Goal: Task Accomplishment & Management: Complete application form

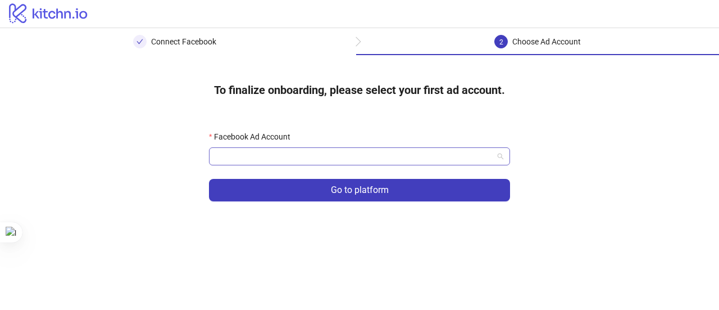
click at [330, 159] on input "Facebook Ad Account" at bounding box center [355, 156] width 278 height 17
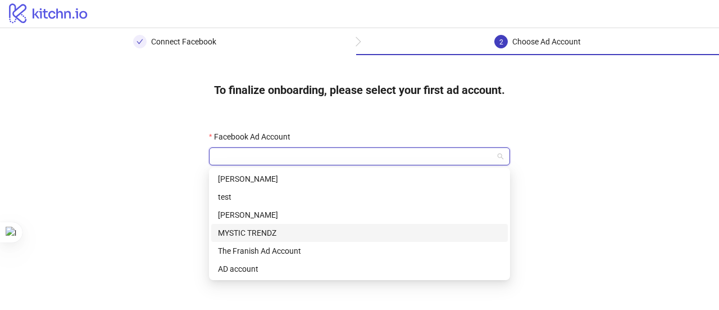
click at [328, 235] on div "MYSTIC TRENDZ" at bounding box center [359, 233] width 283 height 12
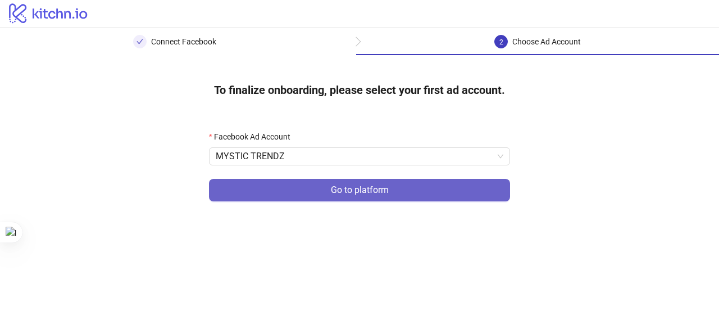
click at [368, 197] on button "Go to platform" at bounding box center [359, 190] width 301 height 22
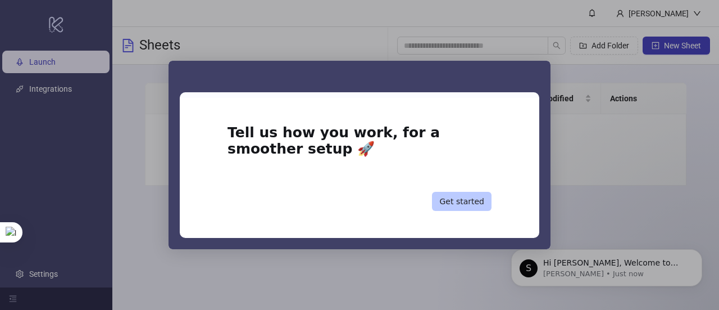
click at [482, 200] on button "Get started" at bounding box center [462, 201] width 60 height 19
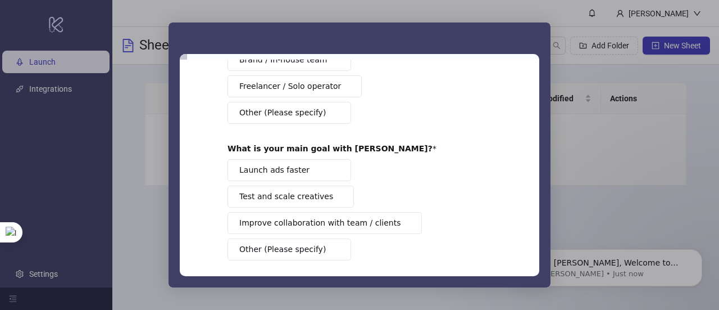
scroll to position [166, 0]
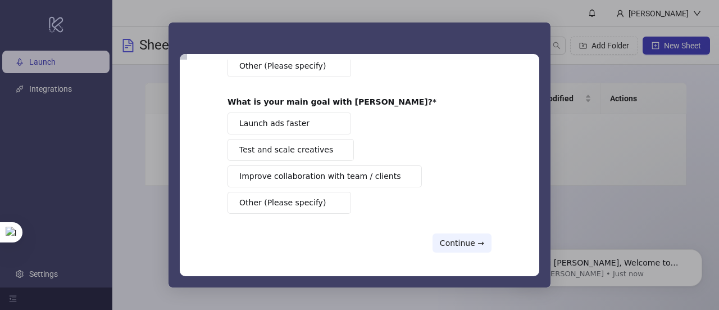
click at [285, 198] on span "Other (Please specify)" at bounding box center [282, 203] width 87 height 12
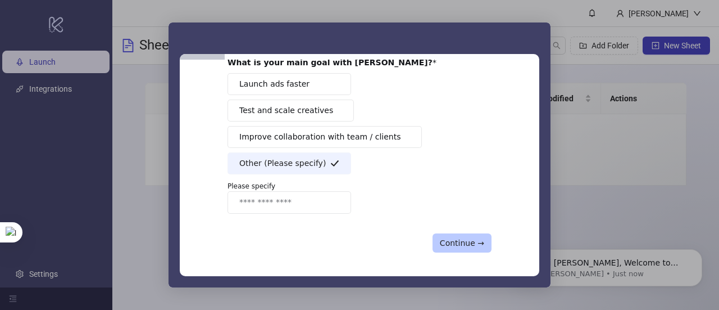
click at [458, 233] on button "Continue →" at bounding box center [462, 242] width 59 height 19
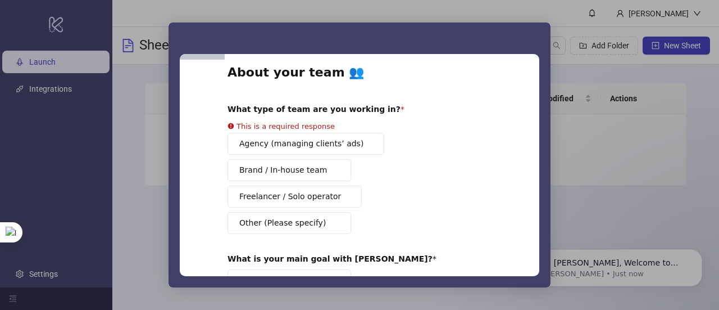
click at [315, 223] on div "About your team 👥 What type of team are you working in? This is a required resp…" at bounding box center [360, 256] width 264 height 384
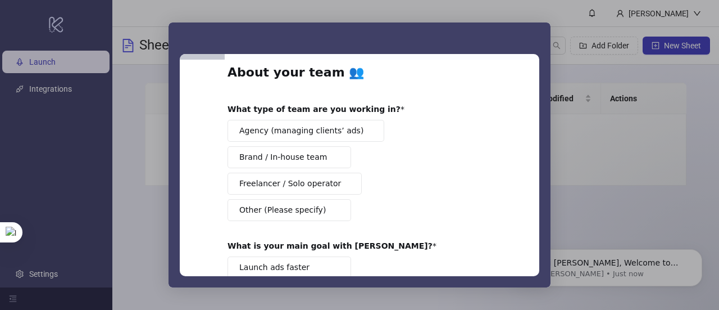
click at [294, 204] on span "Other (Please specify)" at bounding box center [282, 210] width 87 height 12
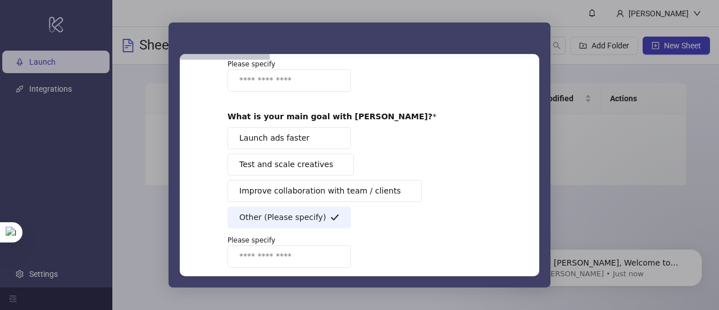
scroll to position [245, 0]
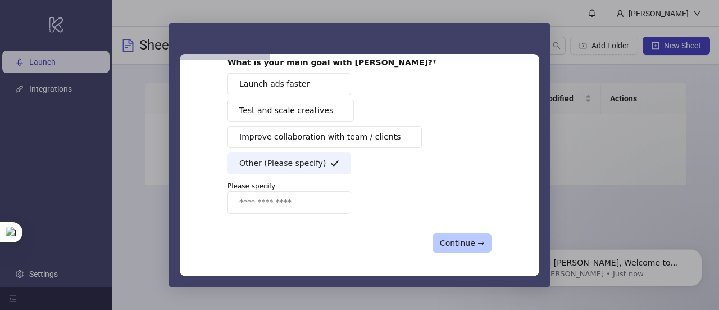
click at [445, 240] on button "Continue →" at bounding box center [462, 242] width 59 height 19
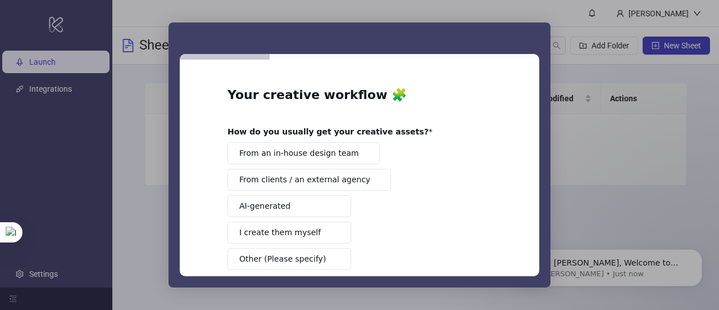
scroll to position [244, 0]
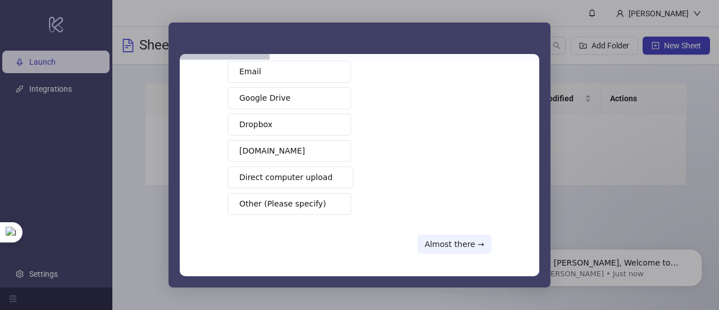
click at [293, 200] on span "Other (Please specify)" at bounding box center [282, 204] width 87 height 12
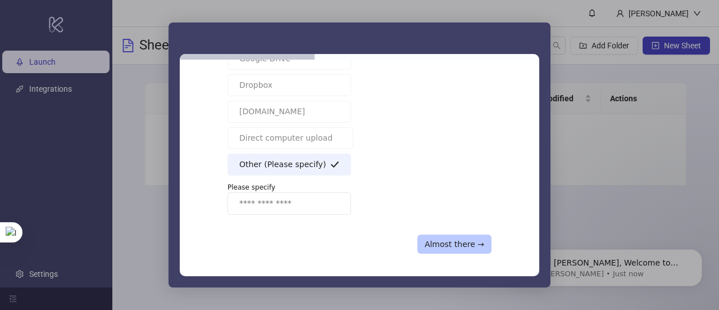
click at [455, 245] on button "Almost there →" at bounding box center [455, 243] width 74 height 19
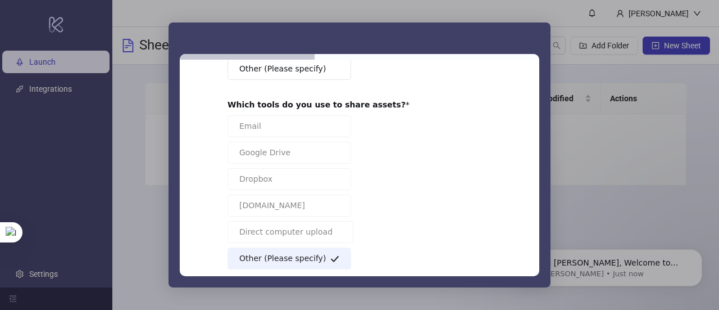
scroll to position [297, 0]
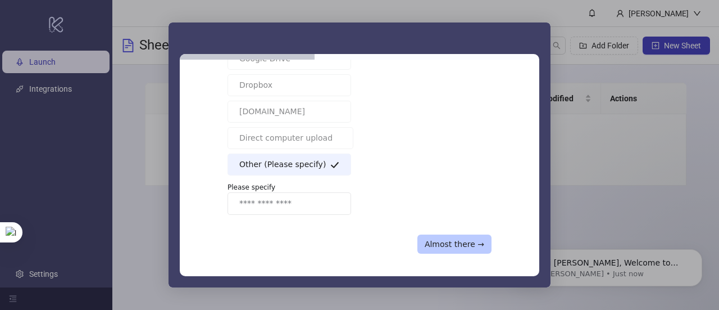
click at [472, 241] on button "Almost there →" at bounding box center [455, 243] width 74 height 19
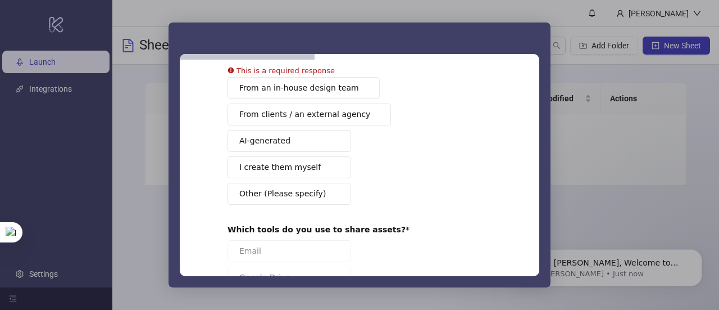
scroll to position [72, 0]
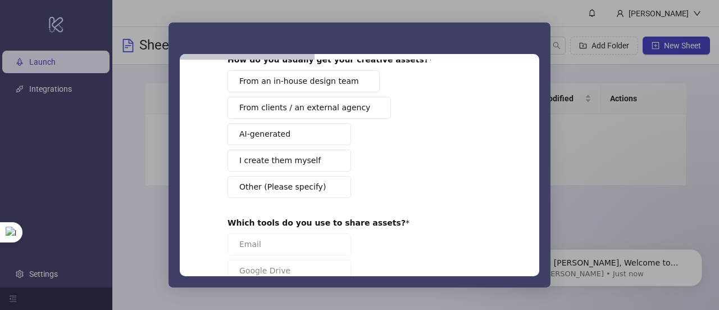
click at [275, 143] on div "From an in-house design team From clients / an external agency AI-generated I c…" at bounding box center [360, 134] width 264 height 128
click at [318, 139] on button "AI-generated" at bounding box center [290, 134] width 124 height 22
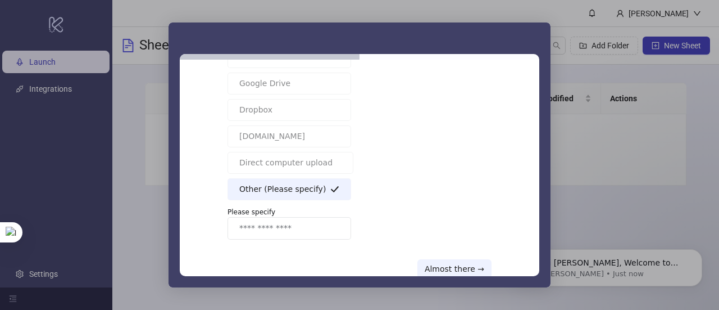
scroll to position [284, 0]
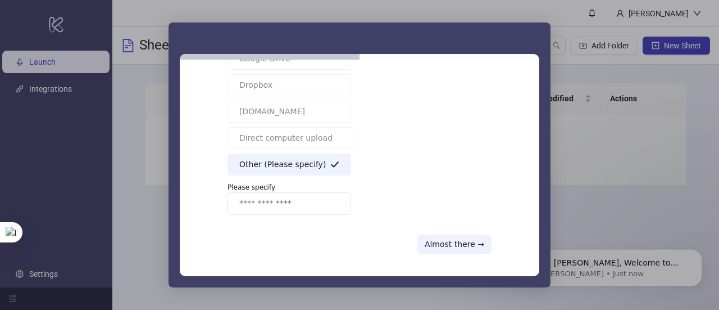
click at [464, 251] on div "Your creative workflow 🧩 How do you usually get your creative assets? From an i…" at bounding box center [360, 168] width 360 height 216
click at [460, 242] on button "Almost there →" at bounding box center [455, 243] width 74 height 19
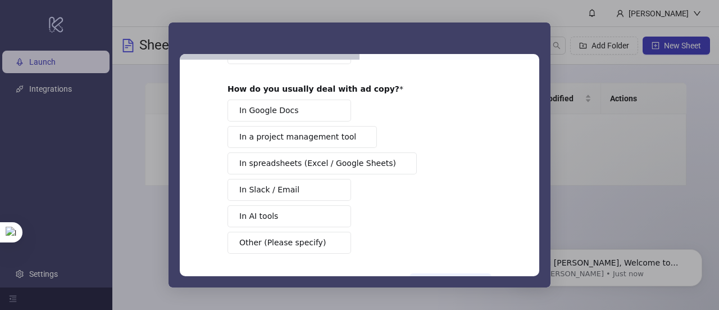
scroll to position [229, 0]
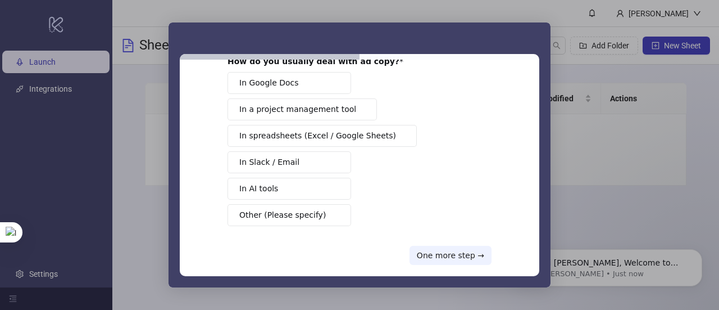
click at [311, 151] on button "In Slack / Email" at bounding box center [290, 162] width 124 height 22
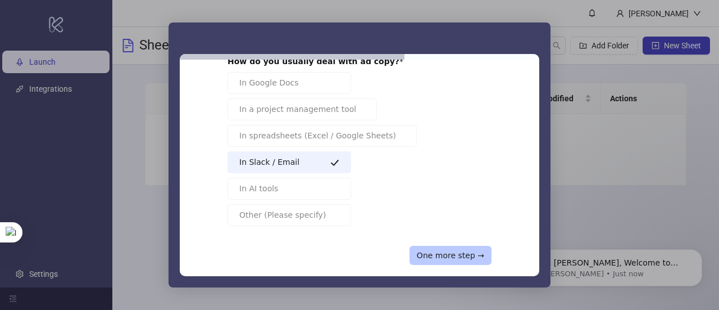
click at [443, 246] on button "One more step →" at bounding box center [451, 255] width 82 height 19
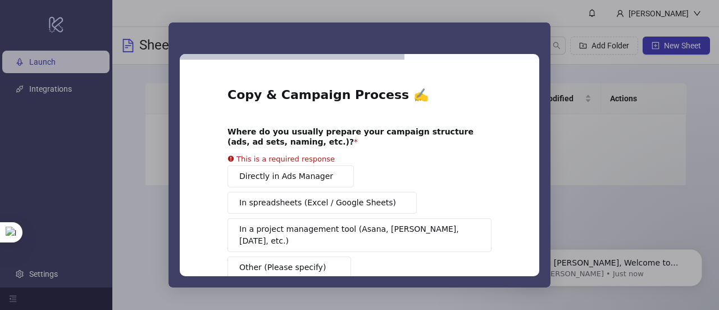
scroll to position [56, 0]
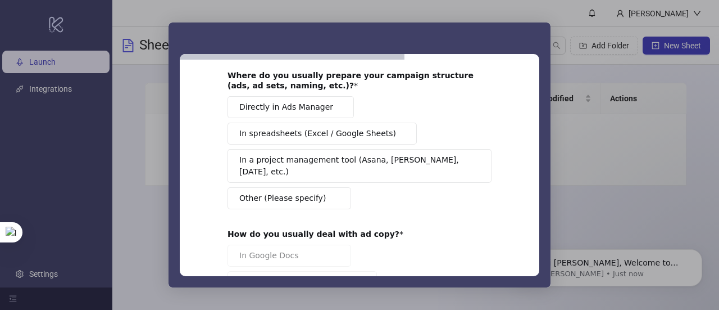
click at [285, 167] on button "In a project management tool (Asana, [PERSON_NAME], [DATE], etc.)" at bounding box center [360, 166] width 264 height 34
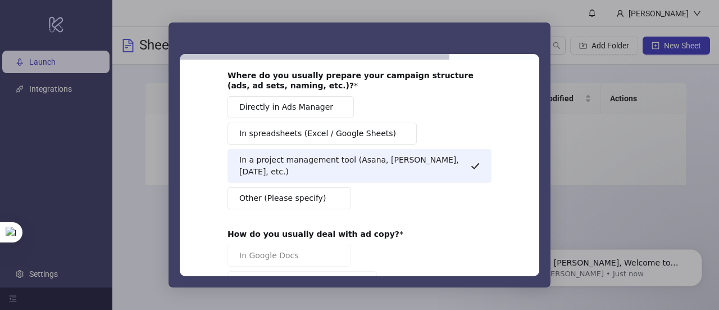
scroll to position [229, 0]
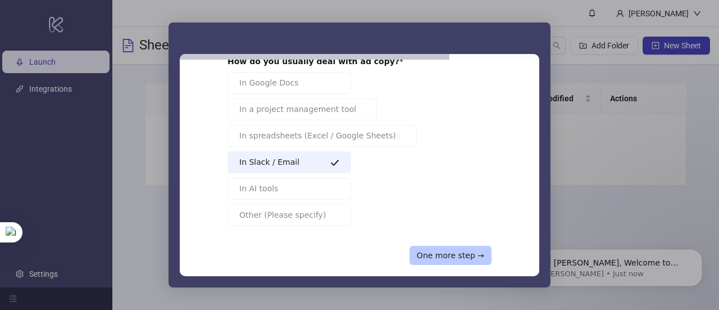
click at [443, 246] on button "One more step →" at bounding box center [451, 255] width 82 height 19
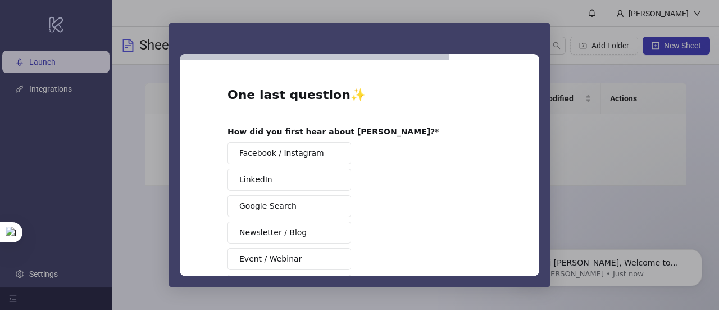
click at [286, 174] on button "LinkedIn" at bounding box center [290, 180] width 124 height 22
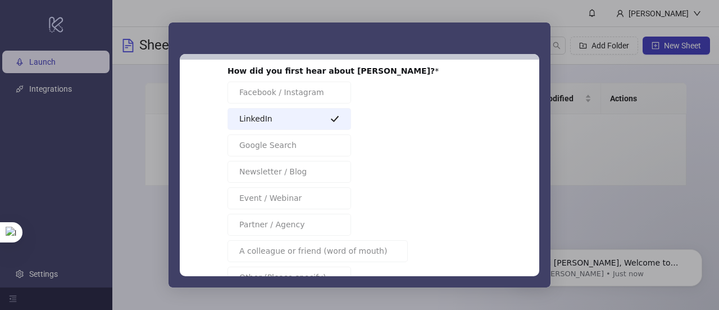
scroll to position [135, 0]
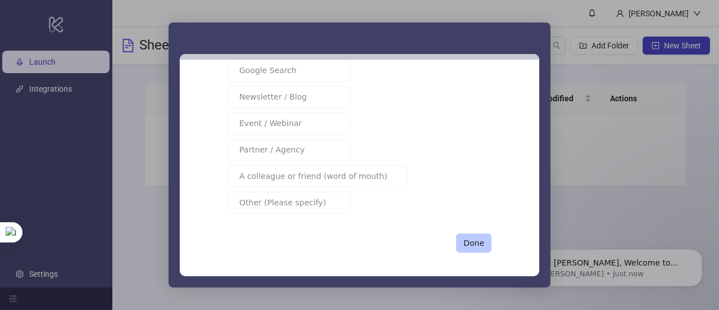
click at [469, 234] on button "Done" at bounding box center [473, 242] width 35 height 19
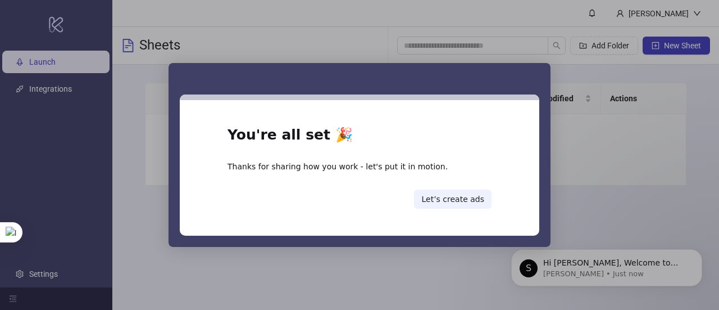
scroll to position [0, 0]
click at [474, 203] on button "Let’s create ads" at bounding box center [453, 198] width 78 height 19
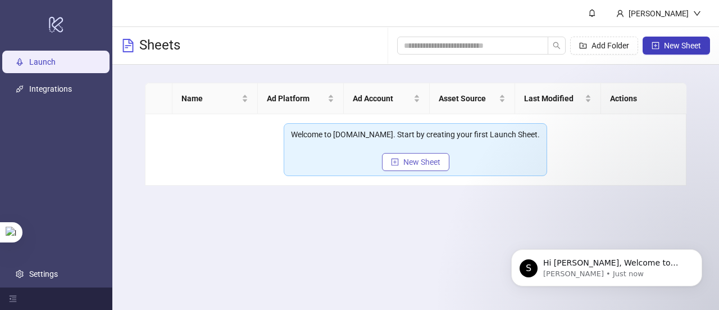
click at [409, 159] on span "New Sheet" at bounding box center [422, 161] width 37 height 9
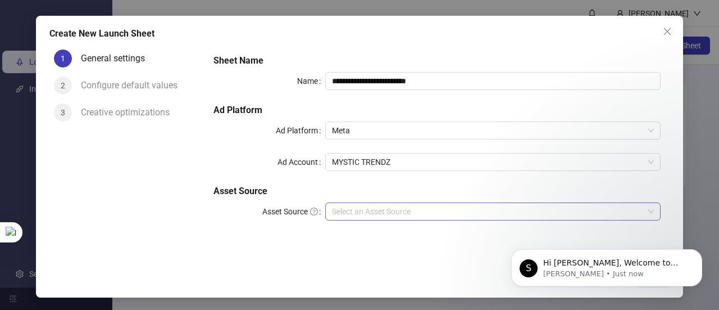
click at [437, 210] on input "Asset Source" at bounding box center [488, 211] width 312 height 17
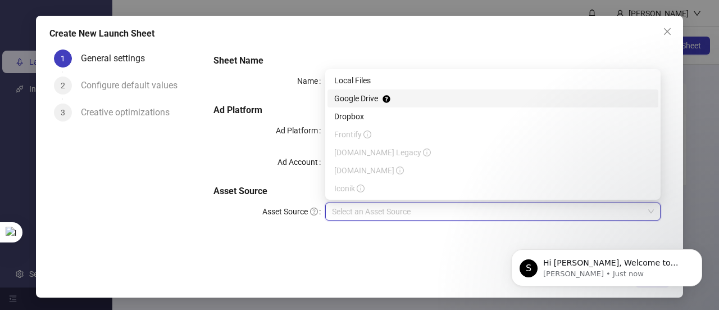
click at [361, 99] on div "Google Drive" at bounding box center [493, 98] width 318 height 12
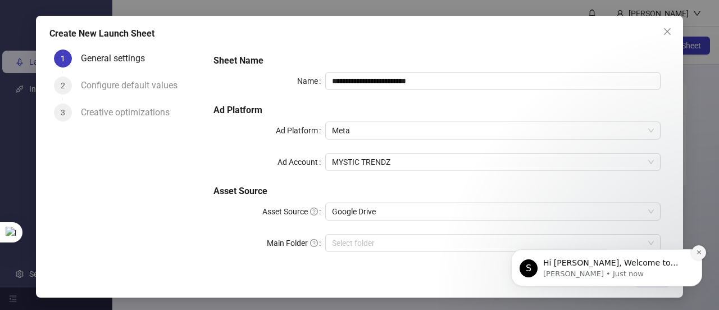
click at [698, 254] on icon "Dismiss notification" at bounding box center [699, 252] width 4 height 4
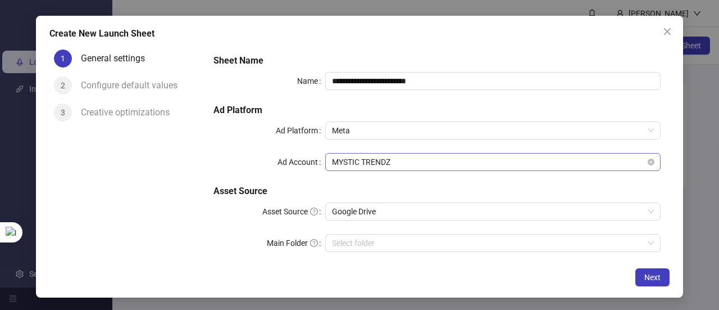
scroll to position [20, 0]
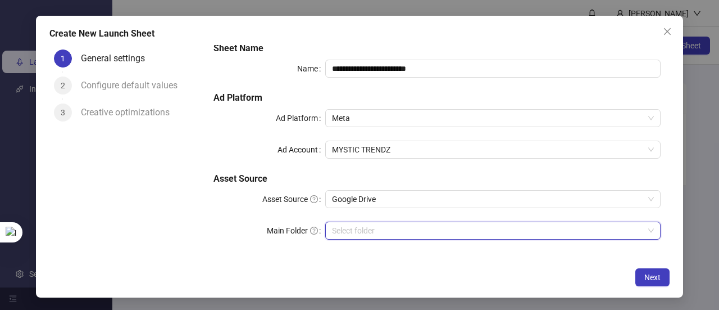
click at [400, 222] on input "Main Folder" at bounding box center [488, 230] width 312 height 17
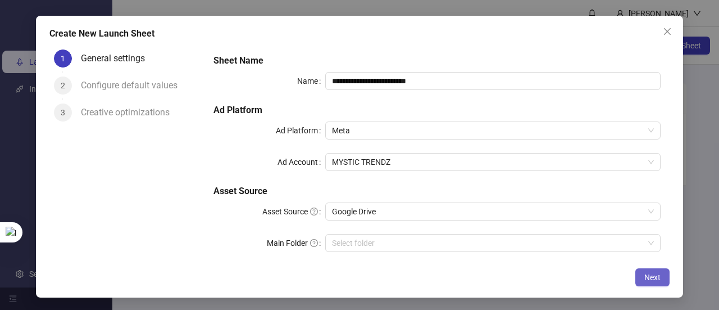
click at [668, 284] on button "Next" at bounding box center [653, 277] width 34 height 18
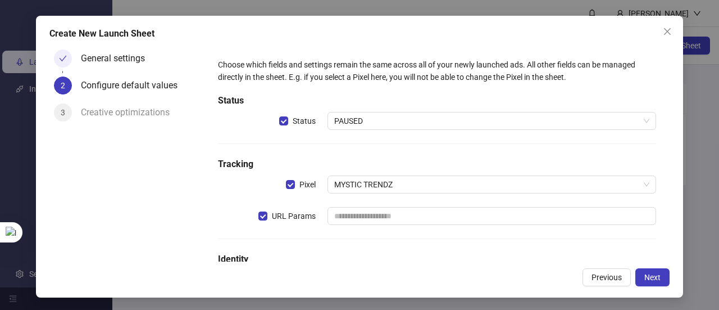
click at [531, 101] on h5 "Status" at bounding box center [437, 100] width 438 height 13
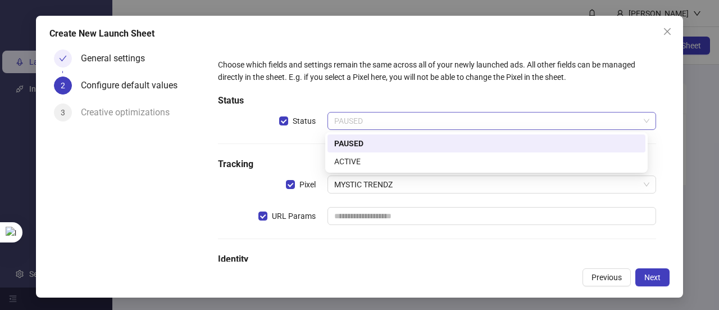
click at [532, 114] on span "PAUSED" at bounding box center [491, 120] width 315 height 17
click at [445, 157] on div "ACTIVE" at bounding box center [486, 161] width 305 height 12
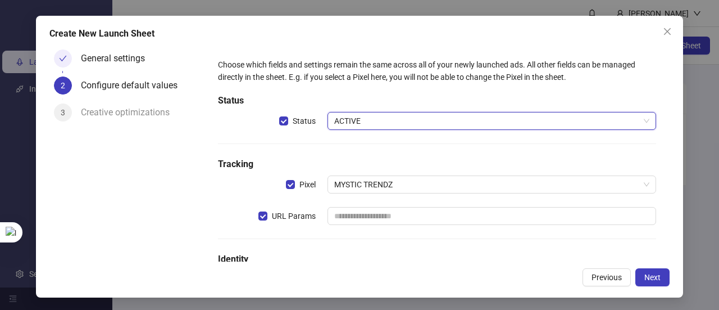
click at [452, 124] on span "ACTIVE" at bounding box center [491, 120] width 315 height 17
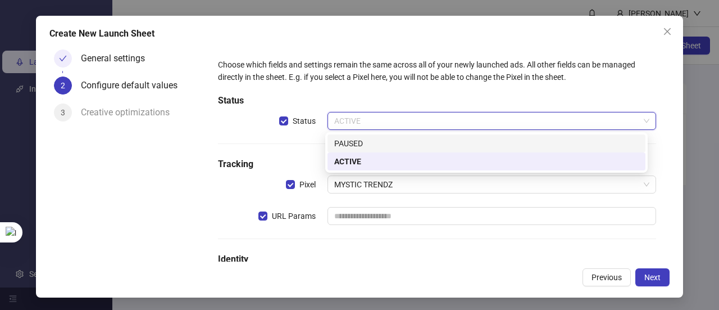
click at [442, 144] on div "PAUSED" at bounding box center [486, 143] width 305 height 12
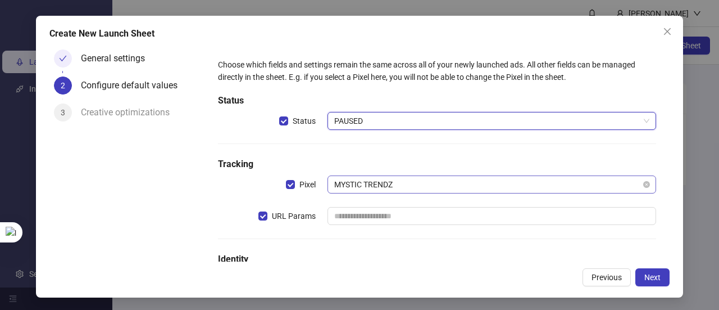
scroll to position [53, 0]
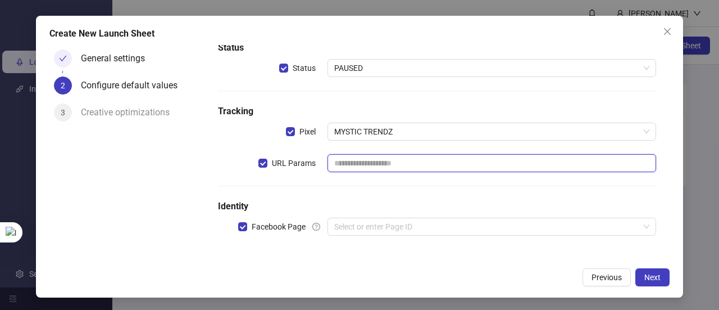
click at [441, 166] on input "text" at bounding box center [492, 163] width 329 height 18
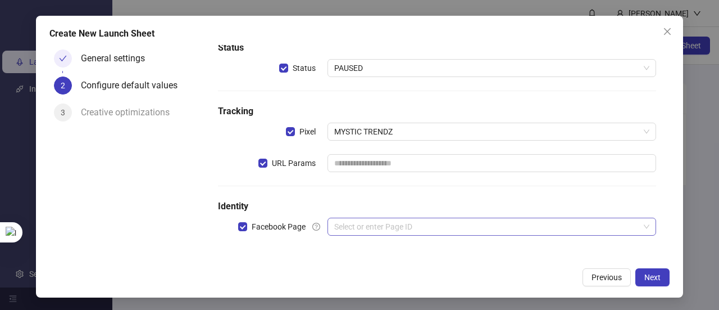
click at [492, 225] on input "search" at bounding box center [486, 226] width 305 height 17
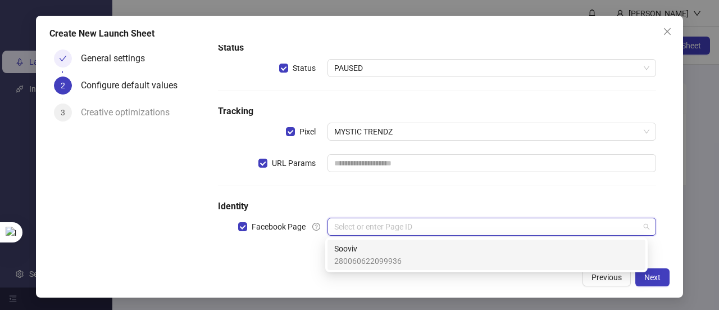
click at [480, 260] on div "Sooviv 280060622099936" at bounding box center [486, 254] width 305 height 25
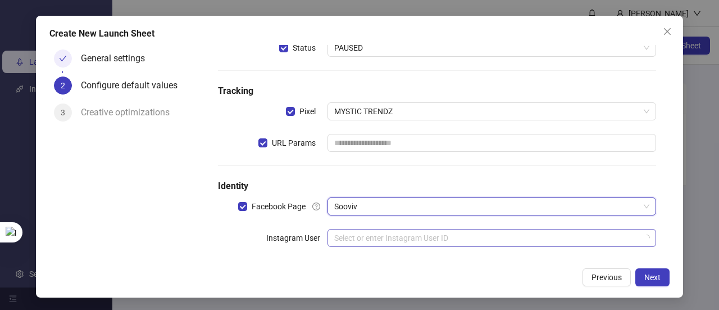
scroll to position [84, 0]
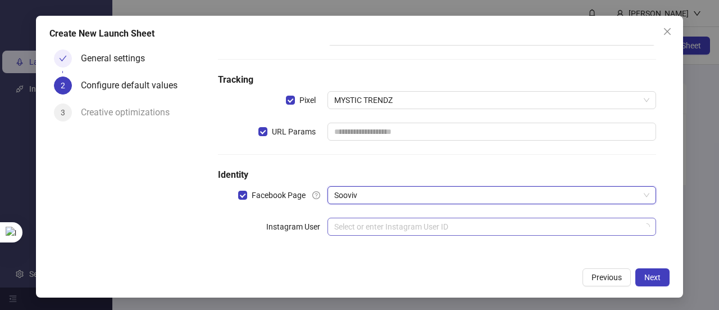
click at [412, 231] on input "search" at bounding box center [486, 226] width 305 height 17
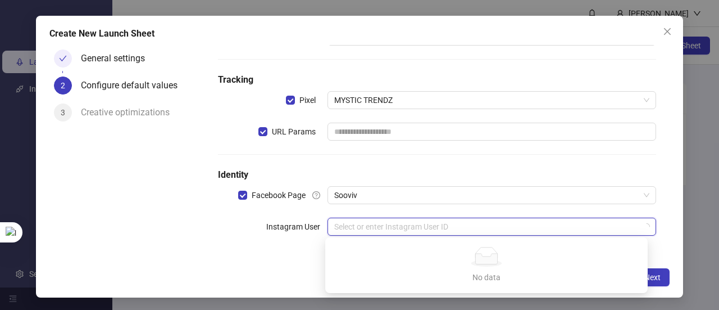
click at [445, 169] on h5 "Identity" at bounding box center [437, 174] width 438 height 13
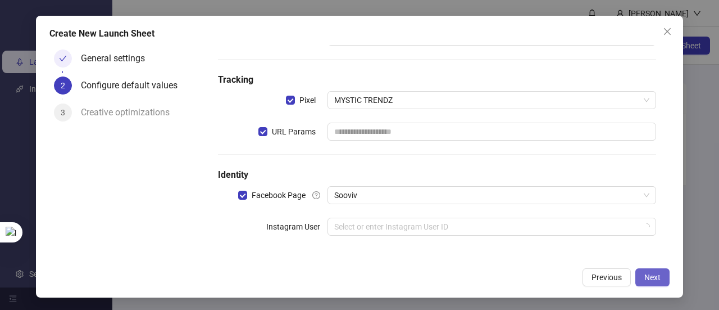
click at [649, 273] on span "Next" at bounding box center [653, 277] width 16 height 9
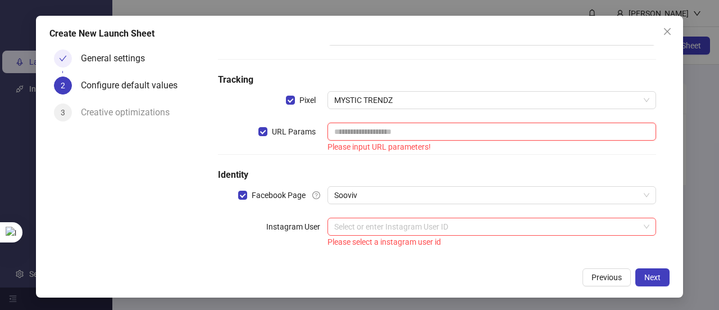
click at [370, 128] on input "text" at bounding box center [492, 132] width 329 height 18
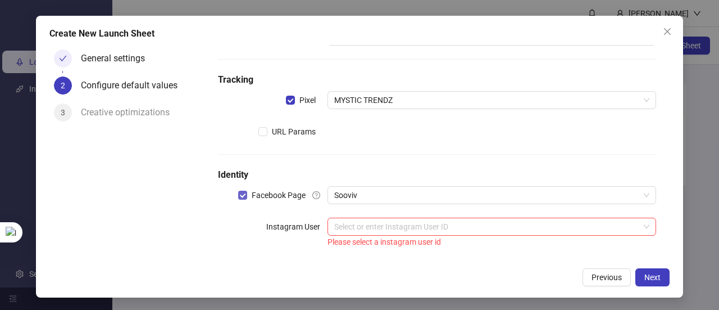
click at [243, 199] on label "Facebook Page" at bounding box center [274, 195] width 72 height 12
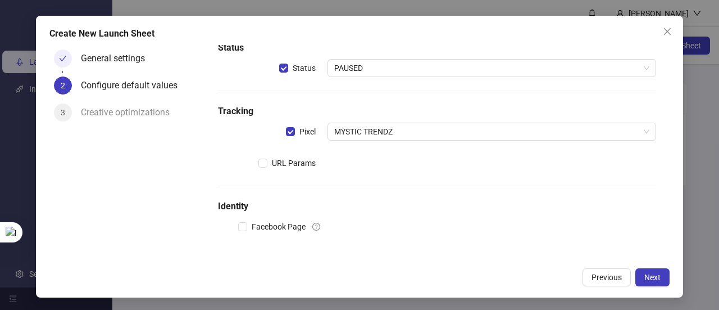
scroll to position [53, 0]
click at [295, 126] on span "Pixel" at bounding box center [307, 131] width 25 height 12
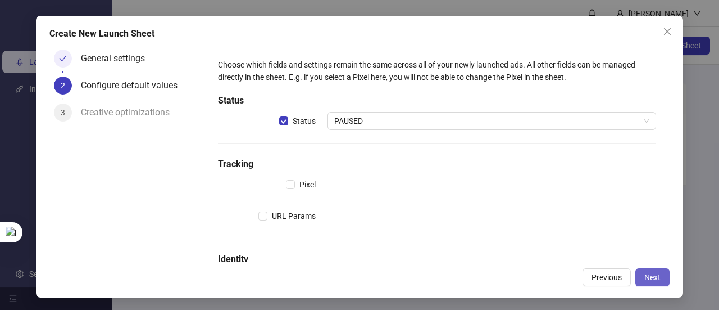
click at [655, 284] on button "Next" at bounding box center [653, 277] width 34 height 18
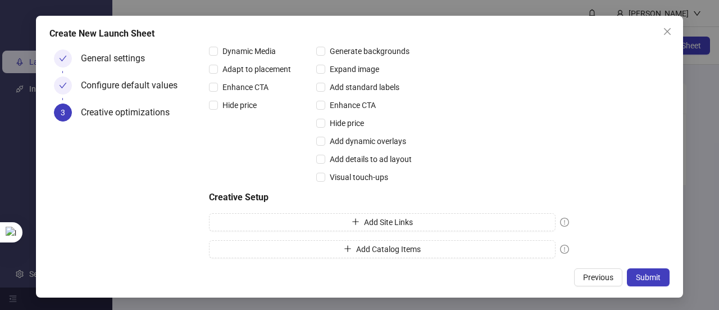
scroll to position [368, 0]
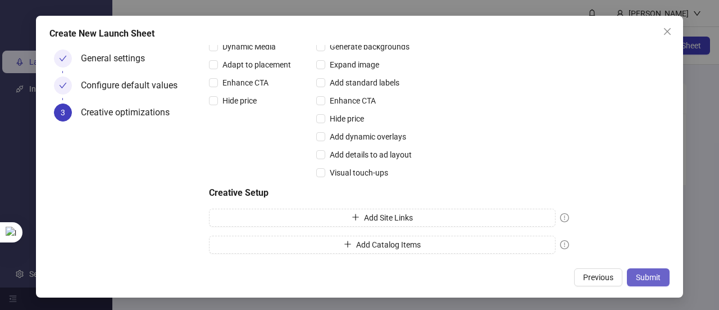
click at [641, 279] on span "Submit" at bounding box center [648, 277] width 25 height 9
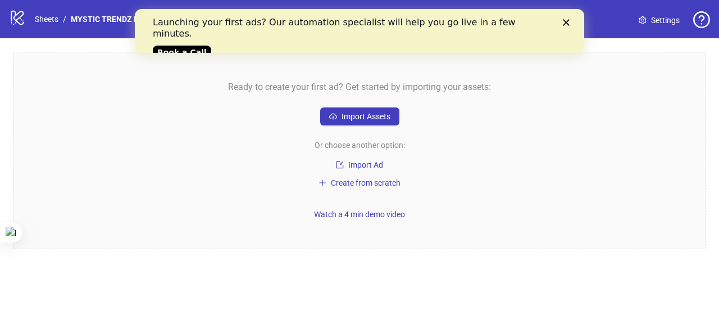
click at [566, 29] on div "Launching your first ads? Our automation specialist will help you go live in a …" at bounding box center [360, 36] width 414 height 46
click at [566, 25] on icon "Close" at bounding box center [566, 22] width 7 height 7
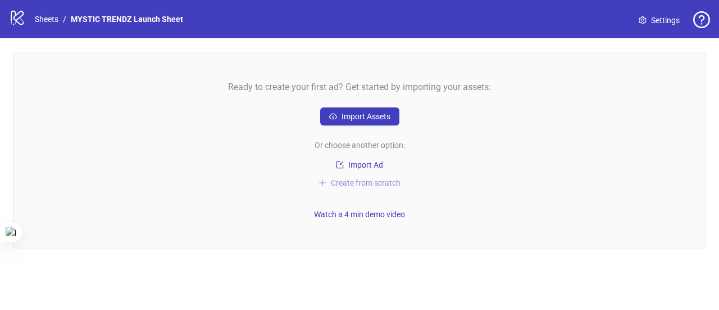
click at [353, 182] on span "Create from scratch" at bounding box center [366, 182] width 70 height 9
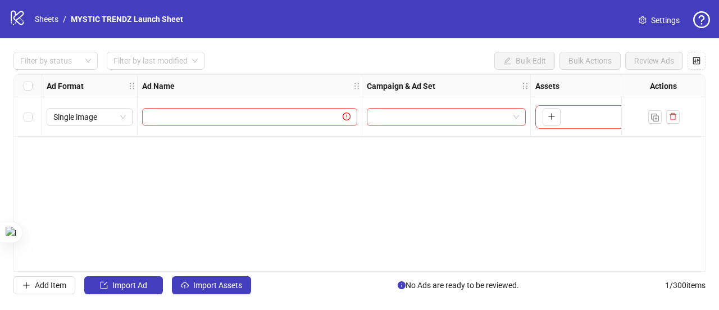
click at [390, 128] on div at bounding box center [447, 116] width 169 height 39
click at [396, 114] on input "search" at bounding box center [441, 116] width 135 height 17
click at [550, 113] on icon "plus" at bounding box center [552, 116] width 8 height 8
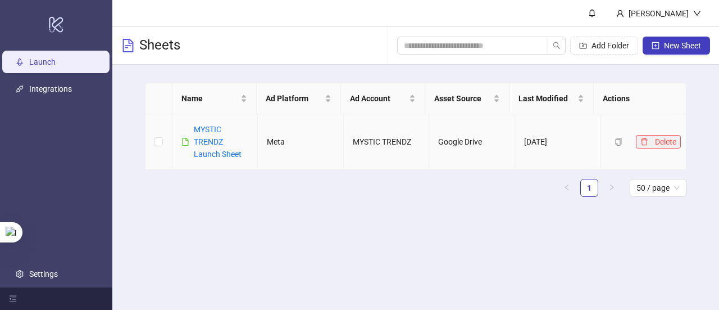
click at [643, 141] on button "Delete" at bounding box center [658, 141] width 45 height 13
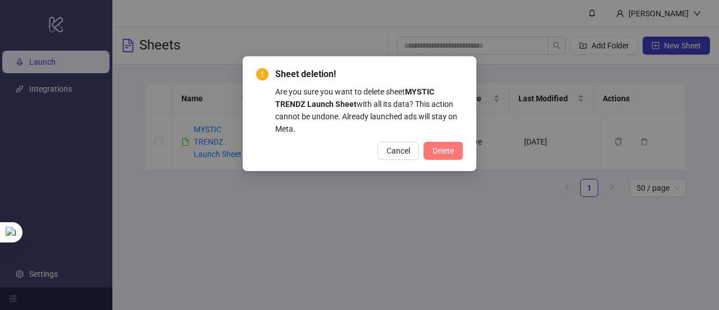
click at [434, 155] on span "Delete" at bounding box center [443, 150] width 21 height 9
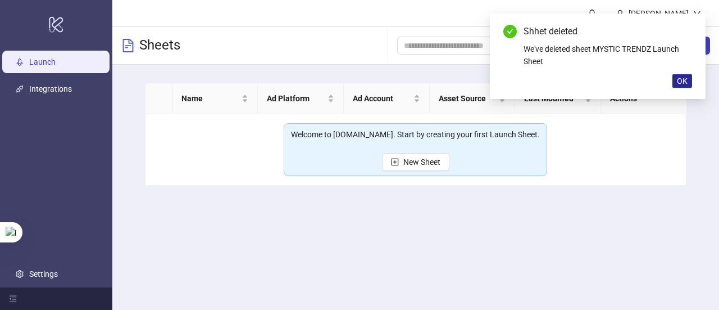
click at [686, 79] on span "OK" at bounding box center [682, 80] width 11 height 9
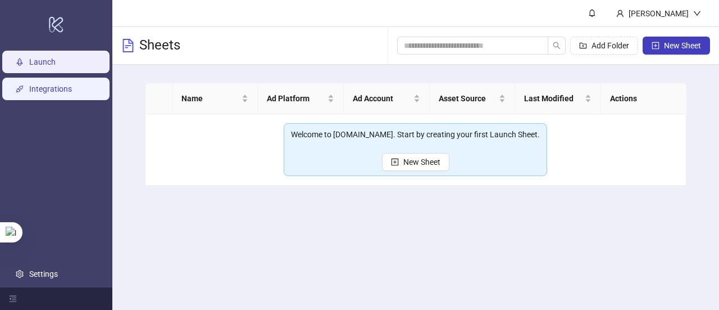
click at [29, 90] on link "Integrations" at bounding box center [50, 88] width 43 height 9
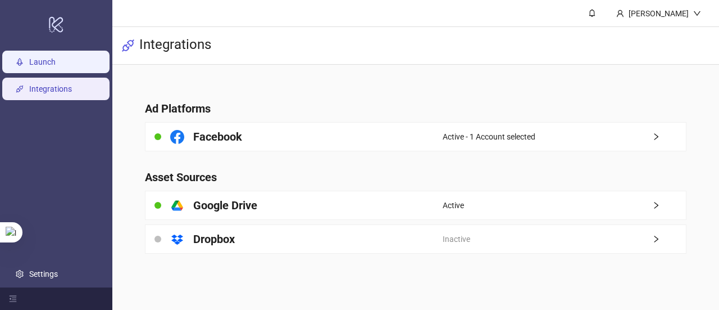
click at [29, 57] on link "Launch" at bounding box center [42, 61] width 26 height 9
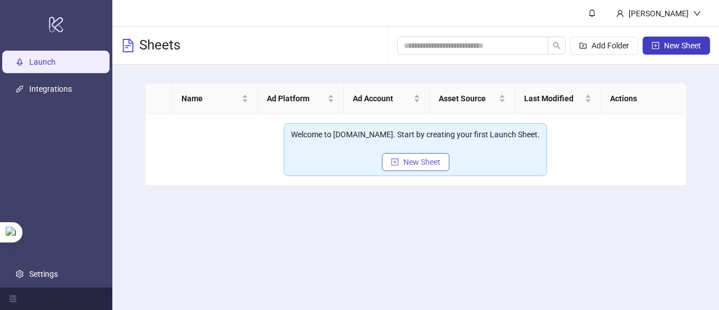
click at [406, 160] on span "New Sheet" at bounding box center [422, 161] width 37 height 9
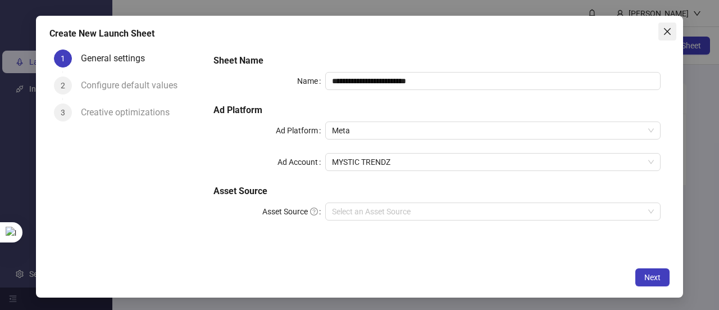
click at [667, 29] on icon "close" at bounding box center [667, 31] width 9 height 9
